Goal: Find specific page/section: Find specific page/section

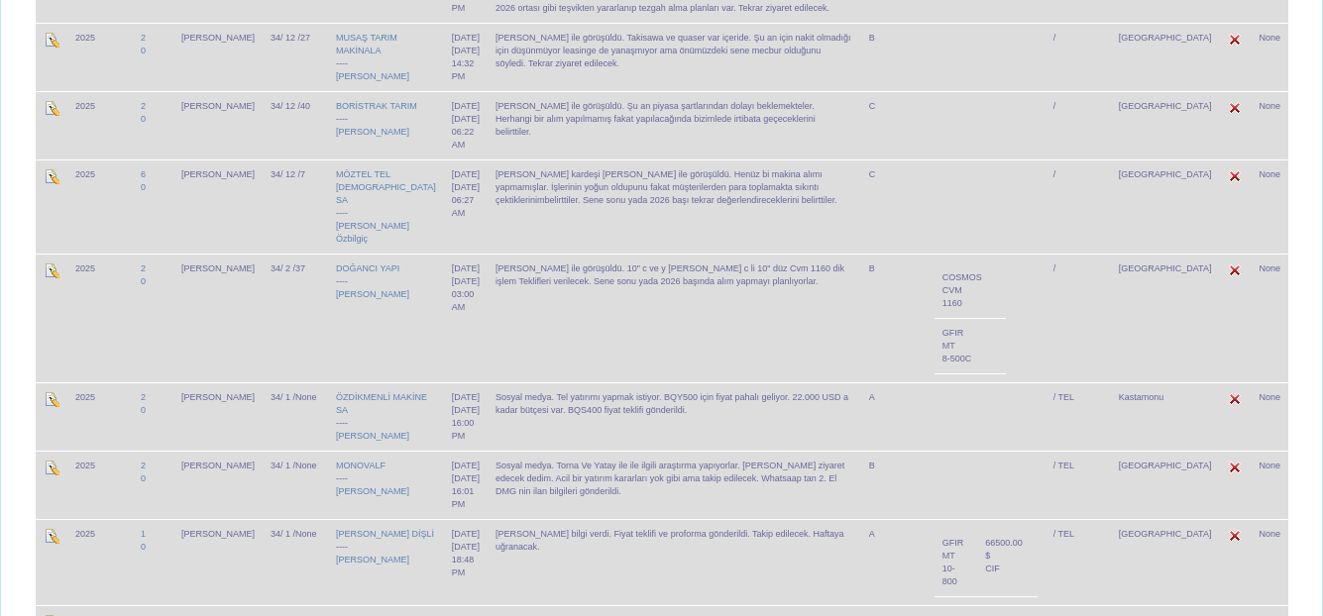
scroll to position [594, 0]
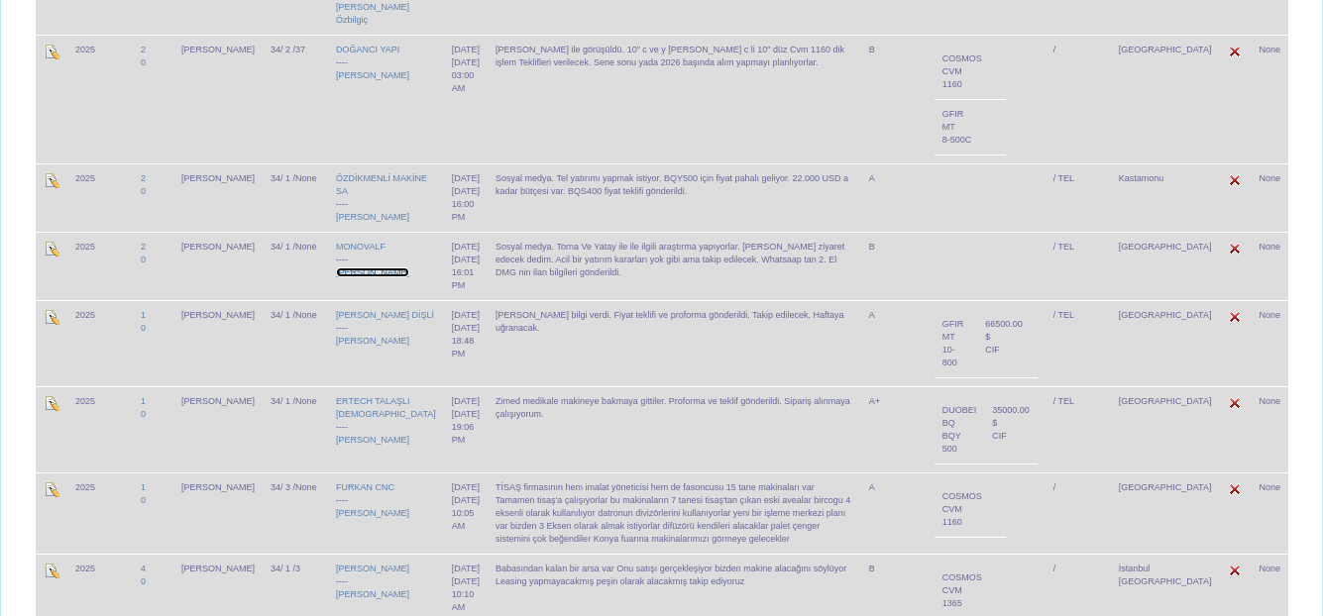
click at [336, 277] on link "[PERSON_NAME]" at bounding box center [372, 273] width 73 height 10
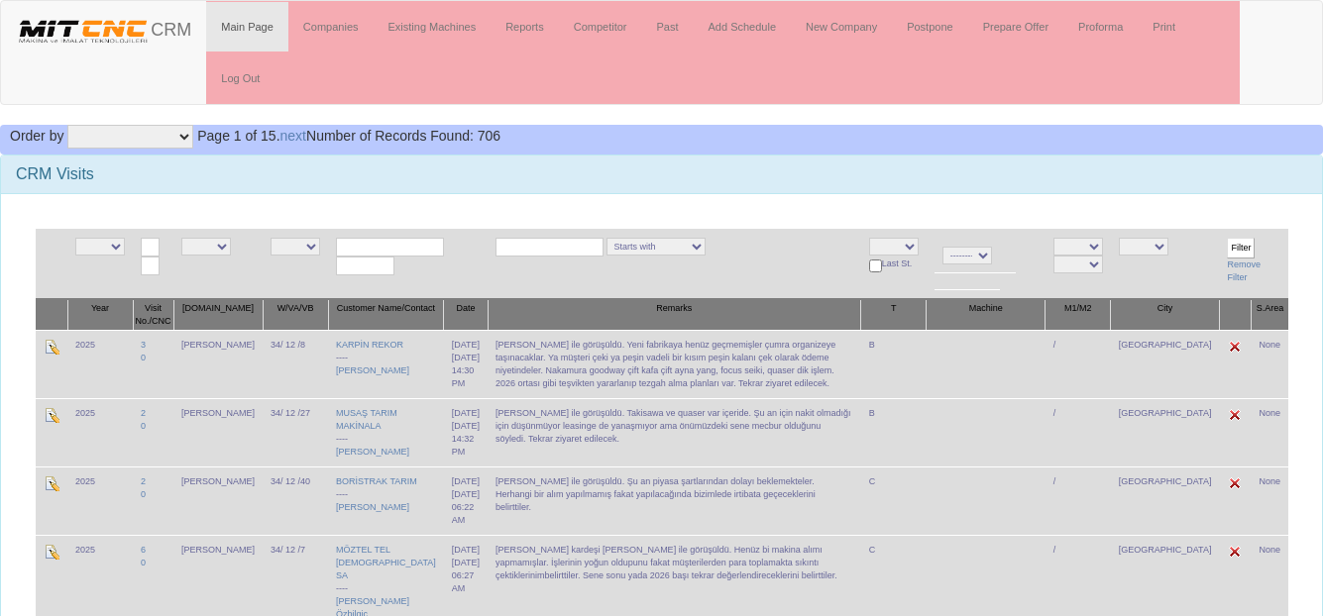
scroll to position [594, 0]
